Goal: Go to known website: Go to known website

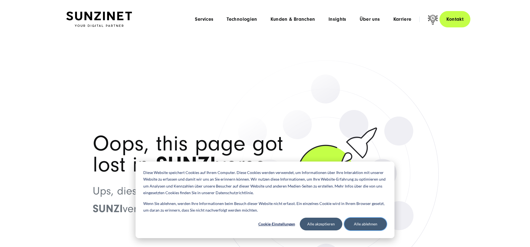
click at [357, 223] on button "Alle ablehnen" at bounding box center [365, 223] width 43 height 13
